Goal: Use online tool/utility

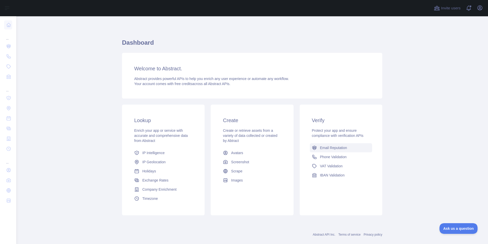
click at [330, 149] on span "Email Reputation" at bounding box center [333, 147] width 27 height 5
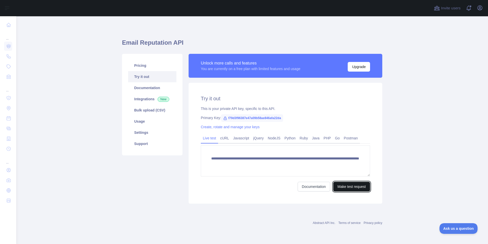
click at [357, 188] on button "Make test request" at bounding box center [351, 187] width 37 height 10
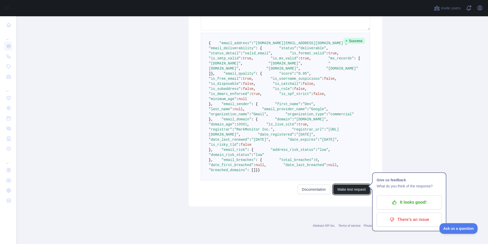
scroll to position [299, 0]
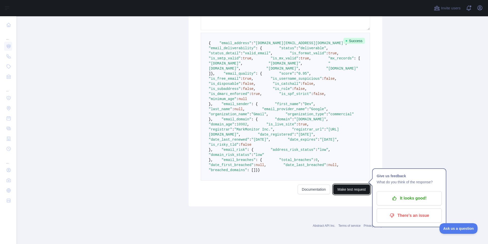
click at [353, 194] on button "Make test request" at bounding box center [351, 190] width 37 height 10
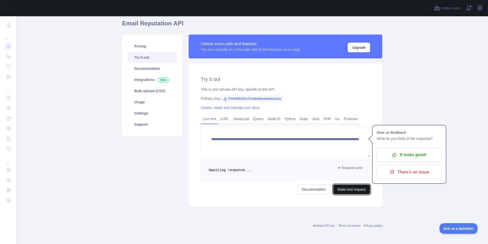
scroll to position [0, 0]
